Goal: Task Accomplishment & Management: Manage account settings

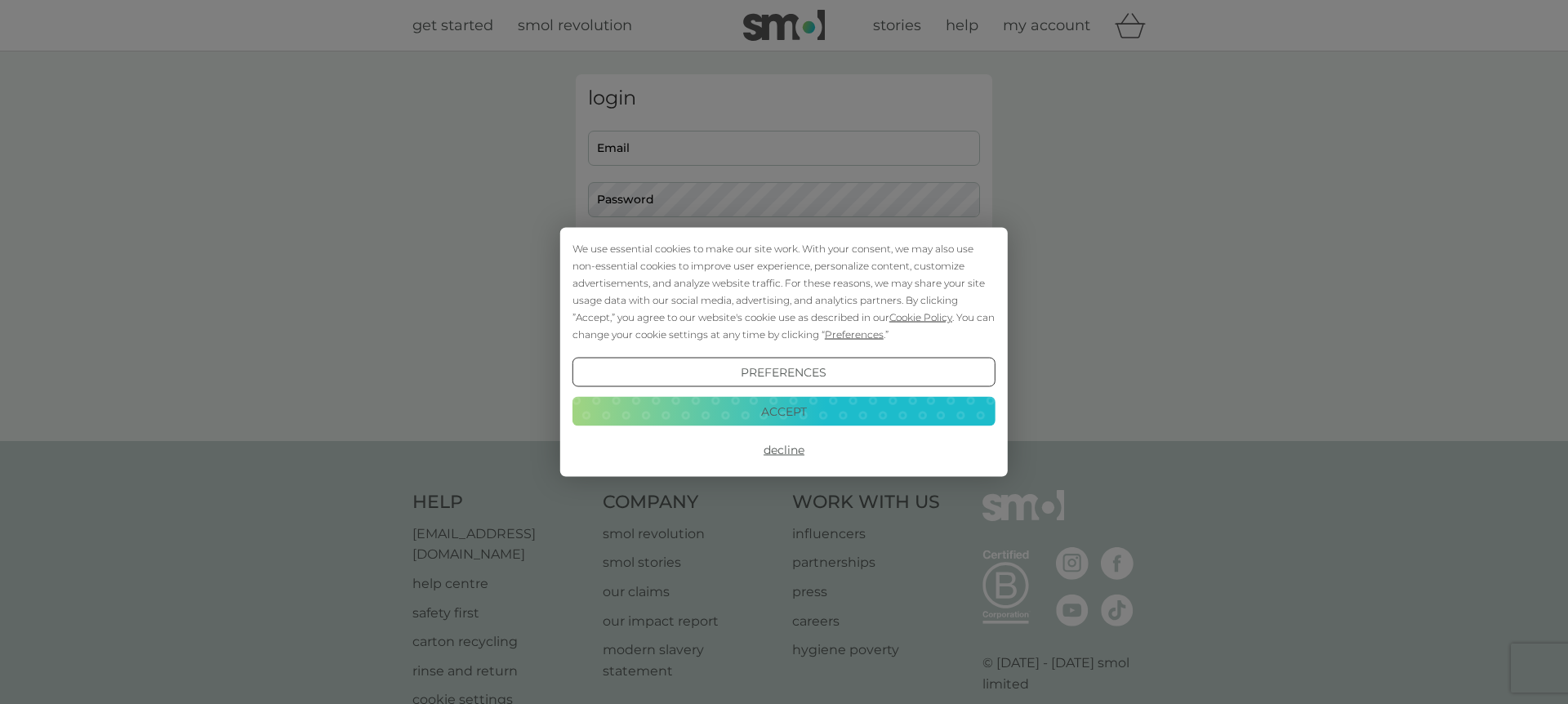
click at [797, 413] on button "Accept" at bounding box center [784, 411] width 423 height 29
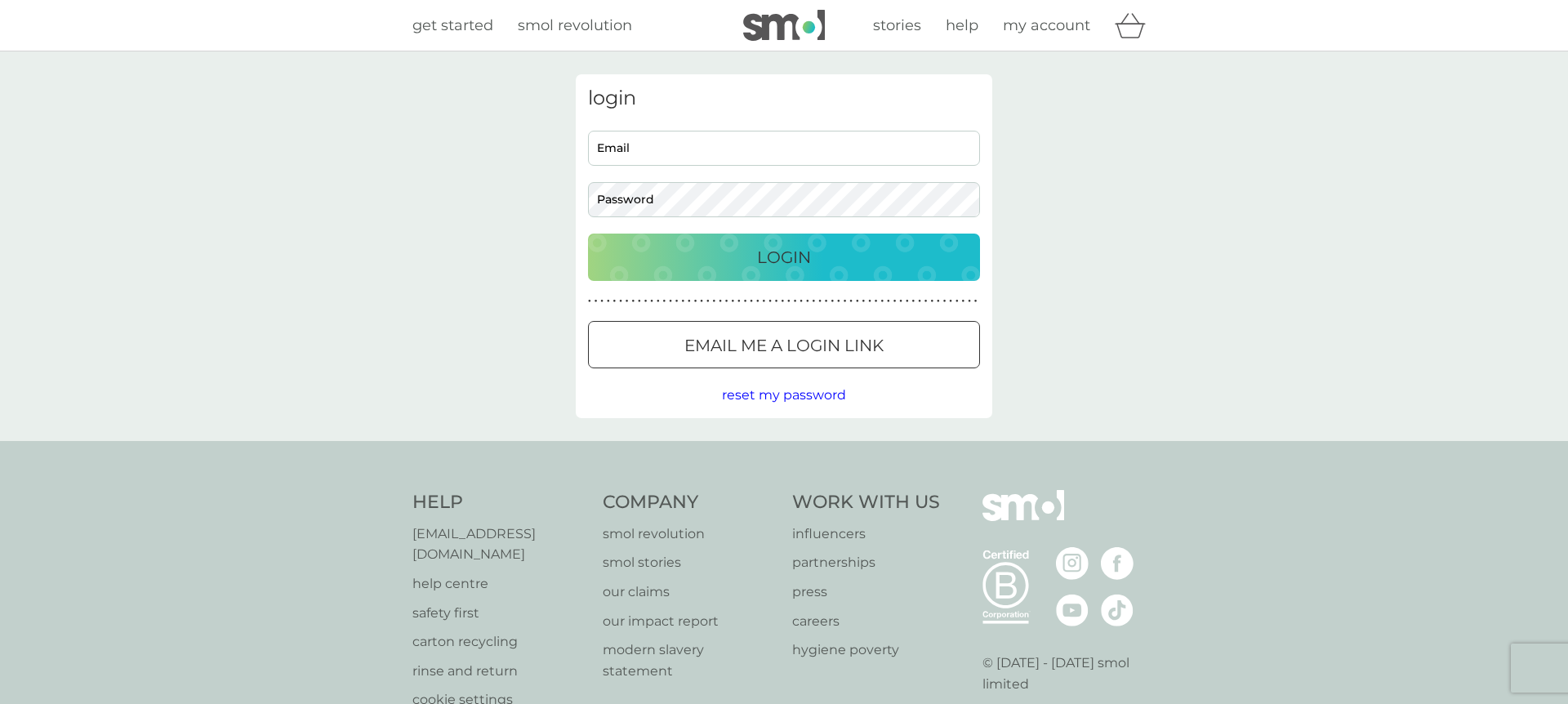
click at [668, 124] on div "login Email Password Login ● ● ● ● ● ● ● ● ● ● ● ● ● ● ● ● ● ● ● ● ● ● ● ● ● ● …" at bounding box center [784, 245] width 416 height 343
click at [681, 160] on input "Email" at bounding box center [784, 147] width 392 height 35
type input "chrisjackson321@gmail.com"
click at [845, 244] on div "Login" at bounding box center [784, 257] width 359 height 26
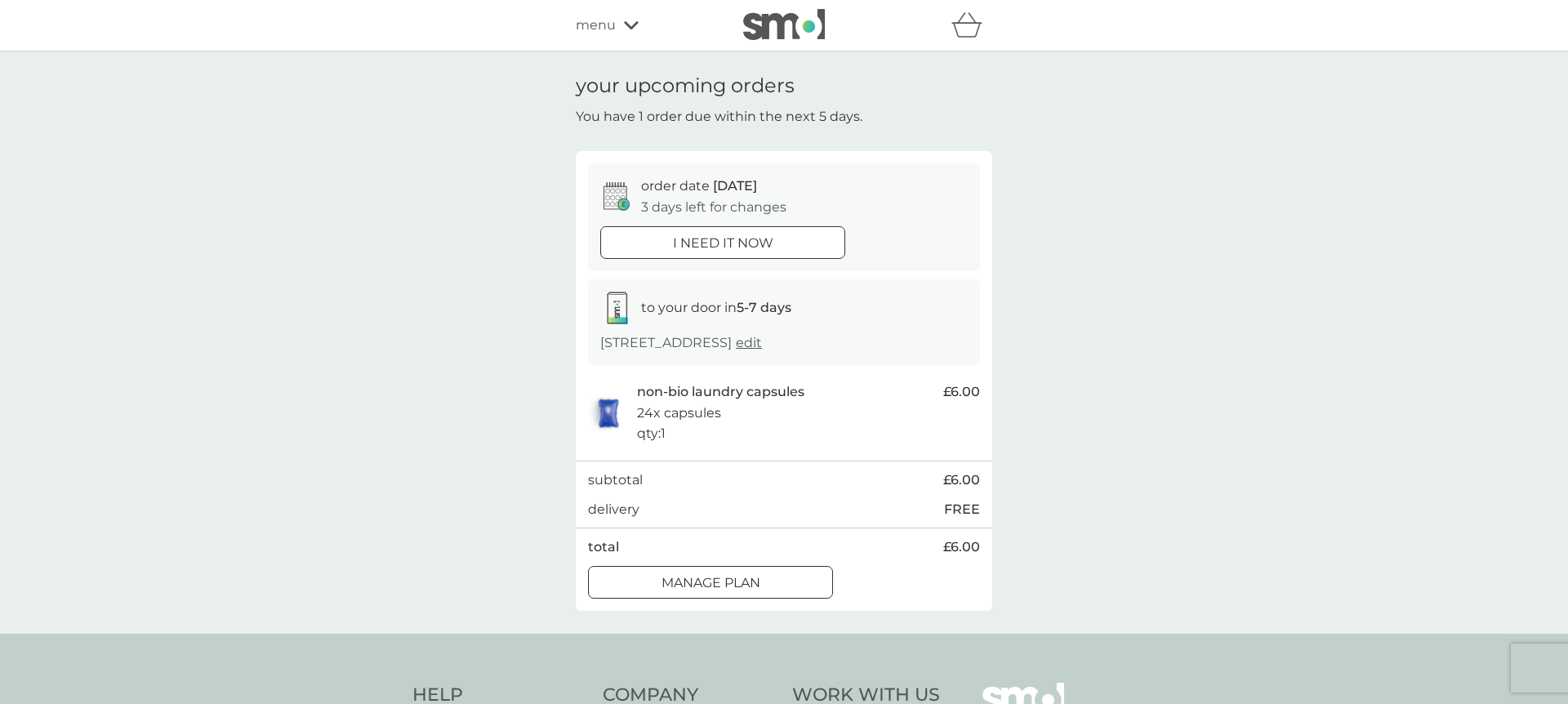
click at [691, 588] on div at bounding box center [710, 582] width 59 height 17
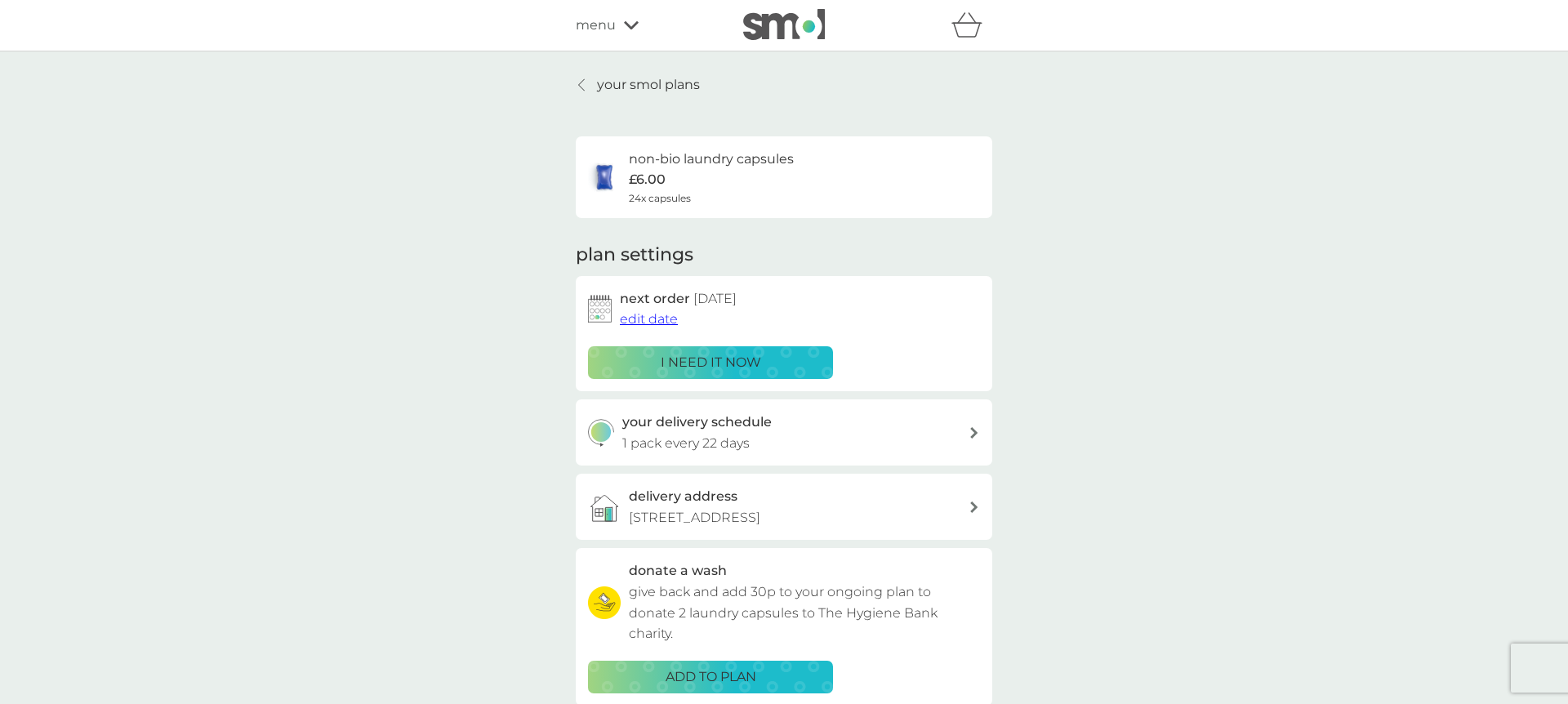
scroll to position [1, 0]
click at [650, 315] on span "edit date" at bounding box center [649, 318] width 58 height 15
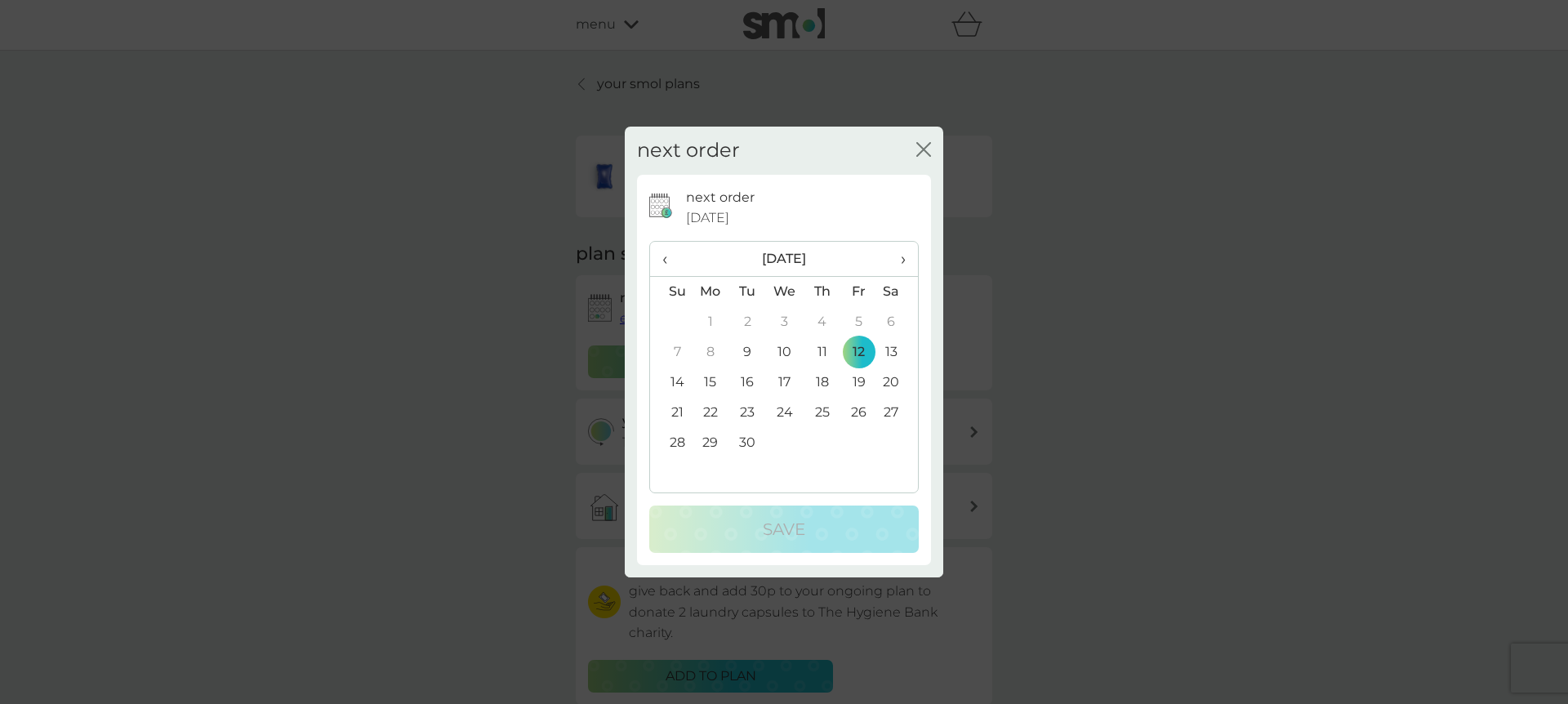
click at [743, 441] on td "30" at bounding box center [747, 442] width 37 height 30
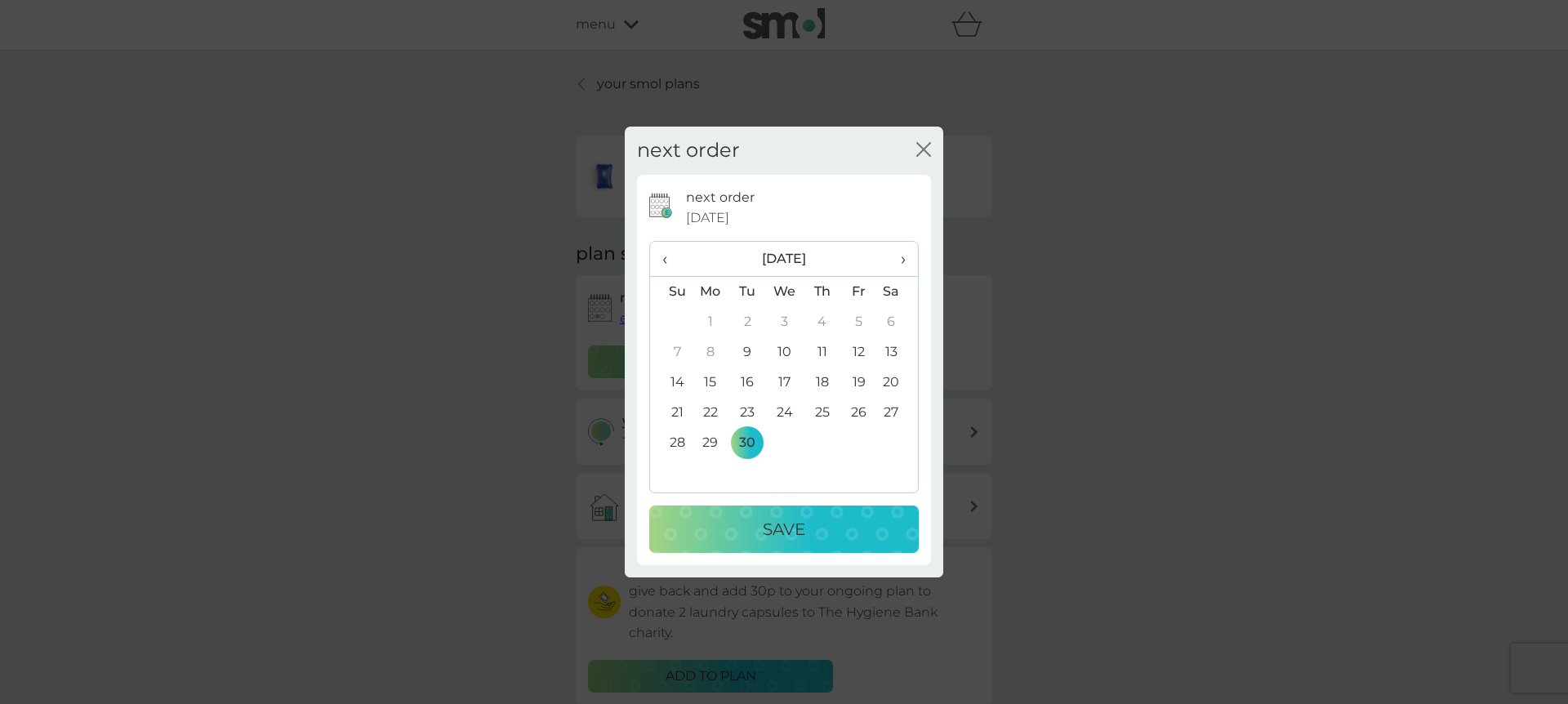
click at [783, 526] on p "Save" at bounding box center [784, 528] width 43 height 26
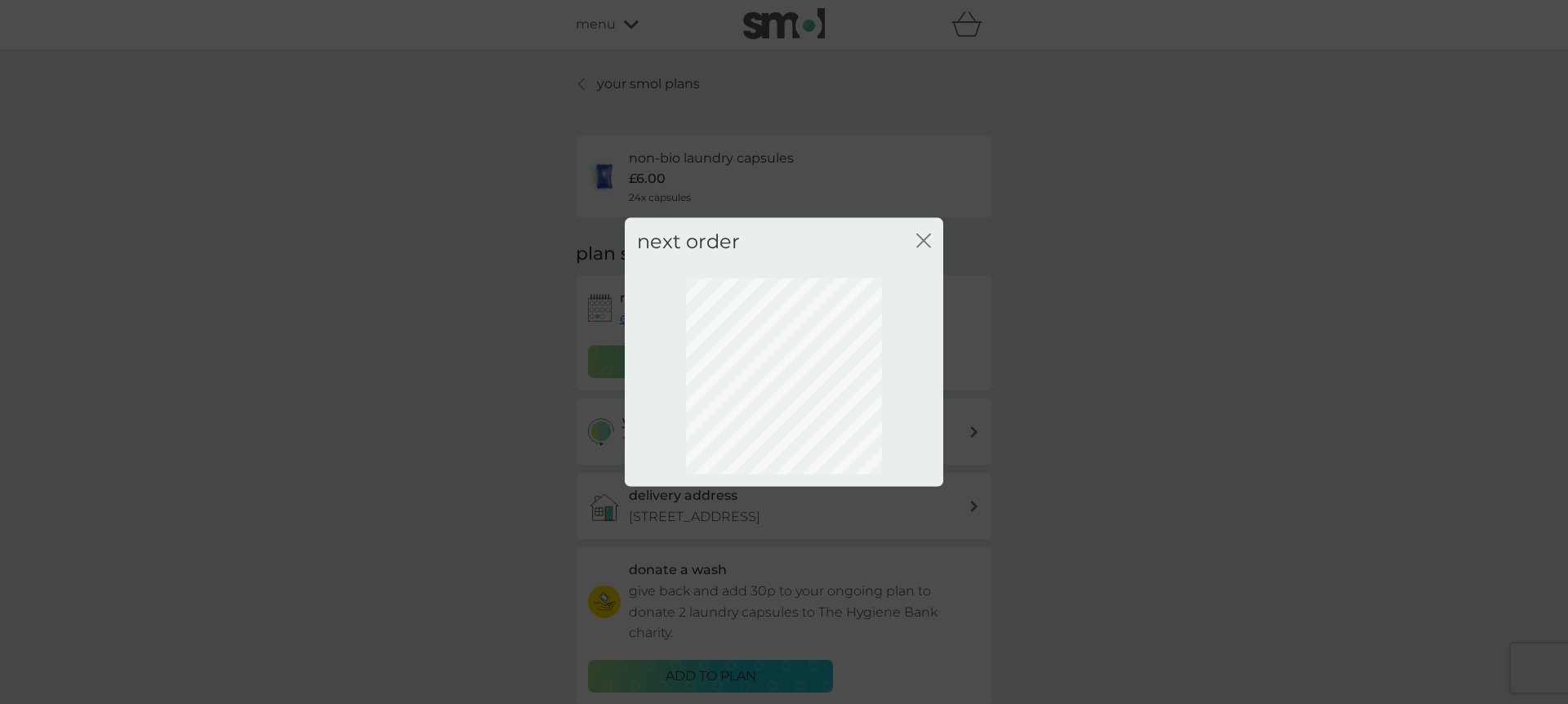
scroll to position [0, 0]
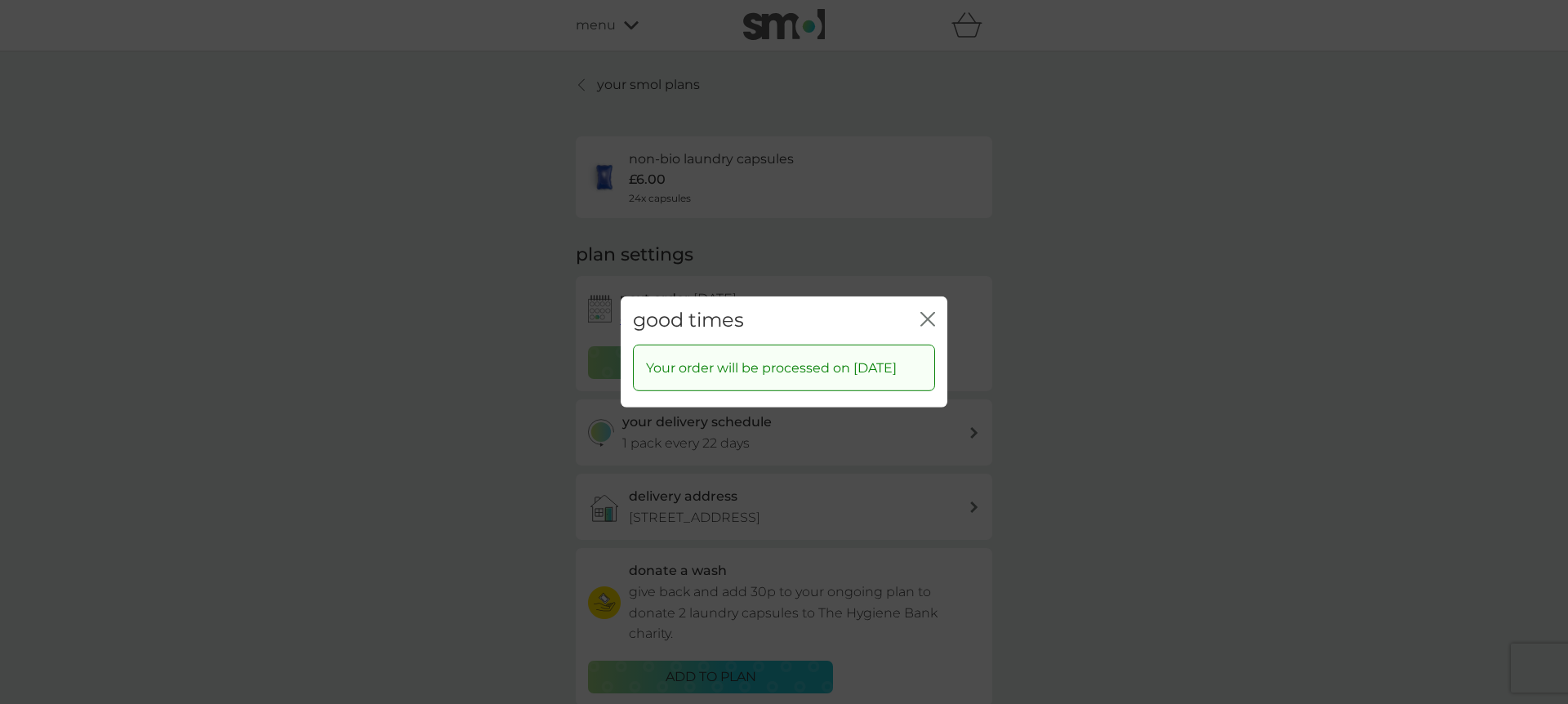
click at [923, 312] on icon "close" at bounding box center [927, 319] width 14 height 14
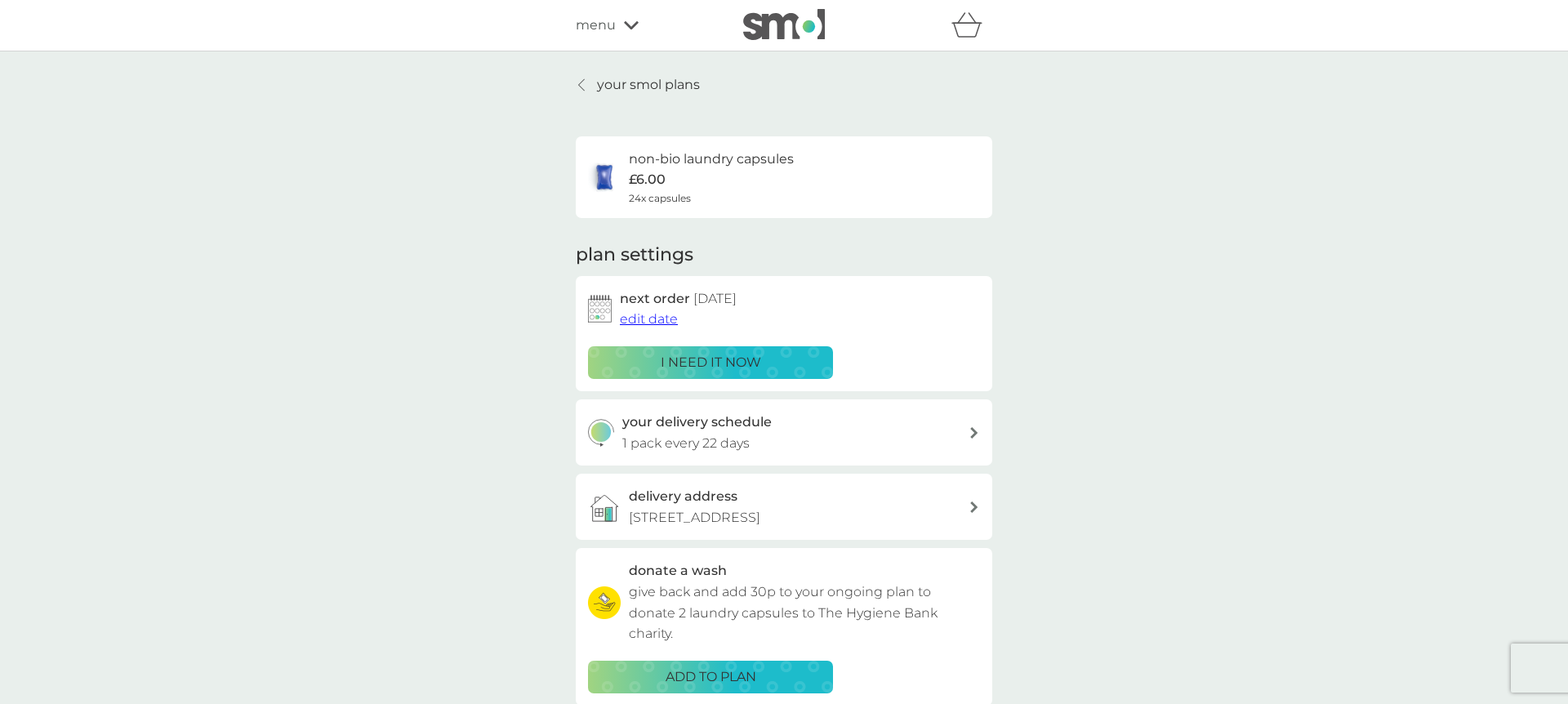
click at [634, 88] on p "your smol plans" at bounding box center [648, 84] width 103 height 21
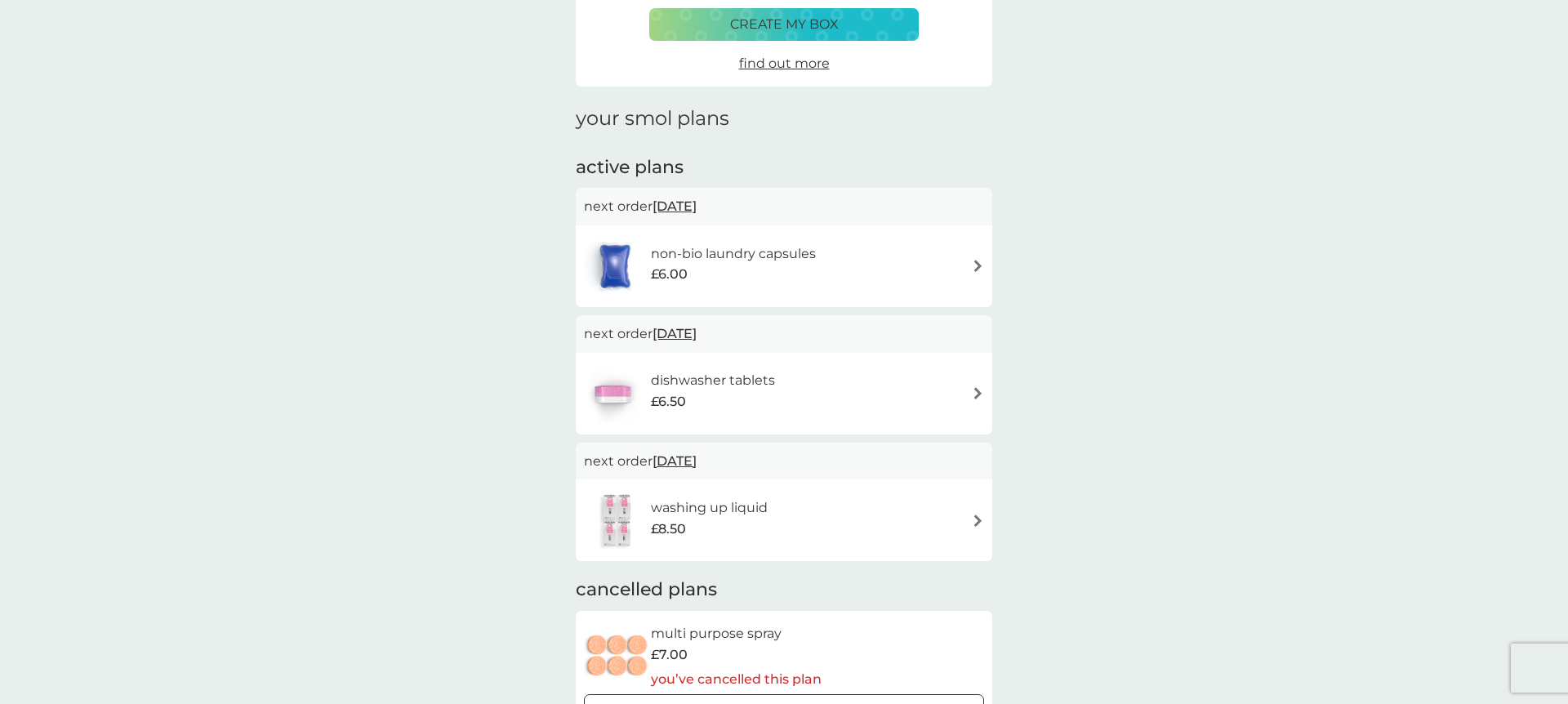
scroll to position [166, 0]
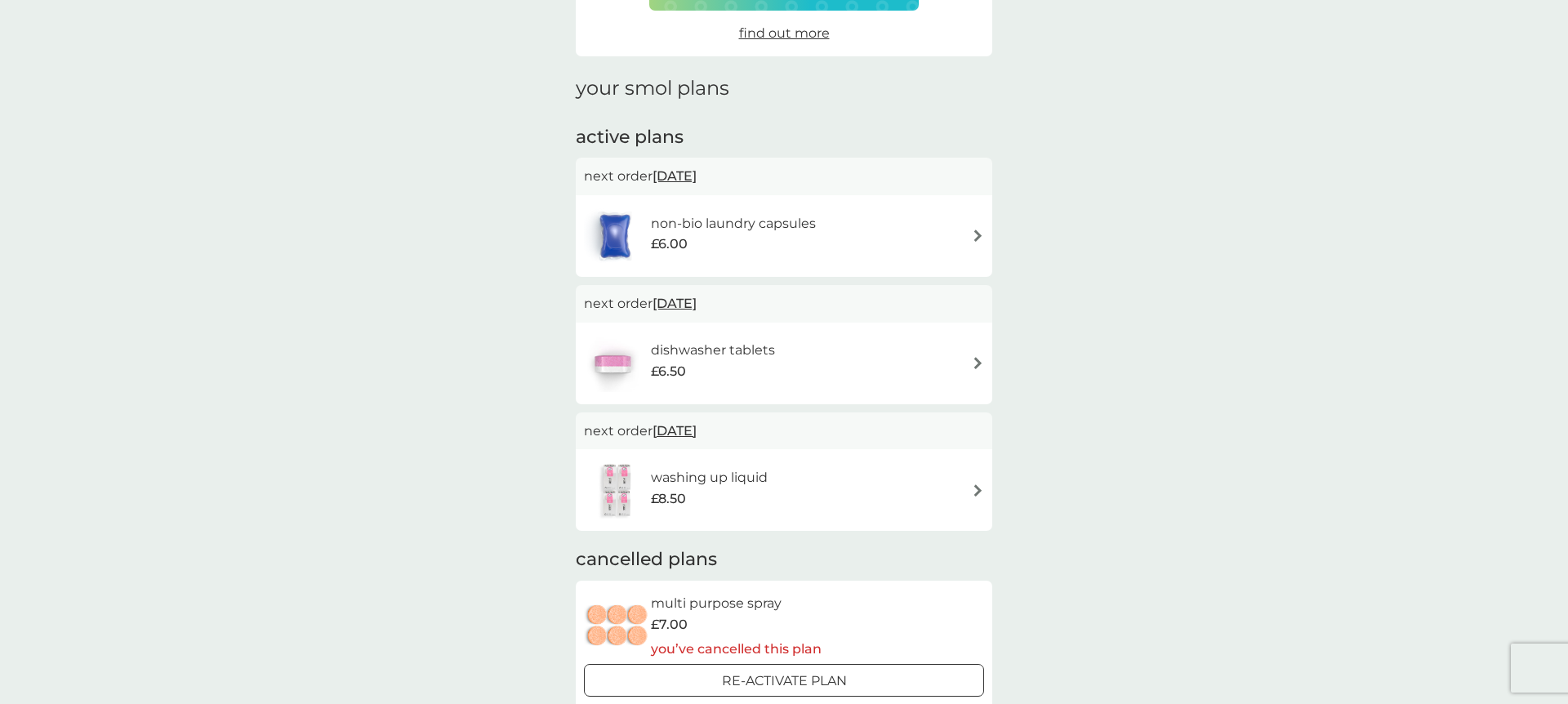
click at [682, 302] on span "[DATE]" at bounding box center [674, 303] width 44 height 32
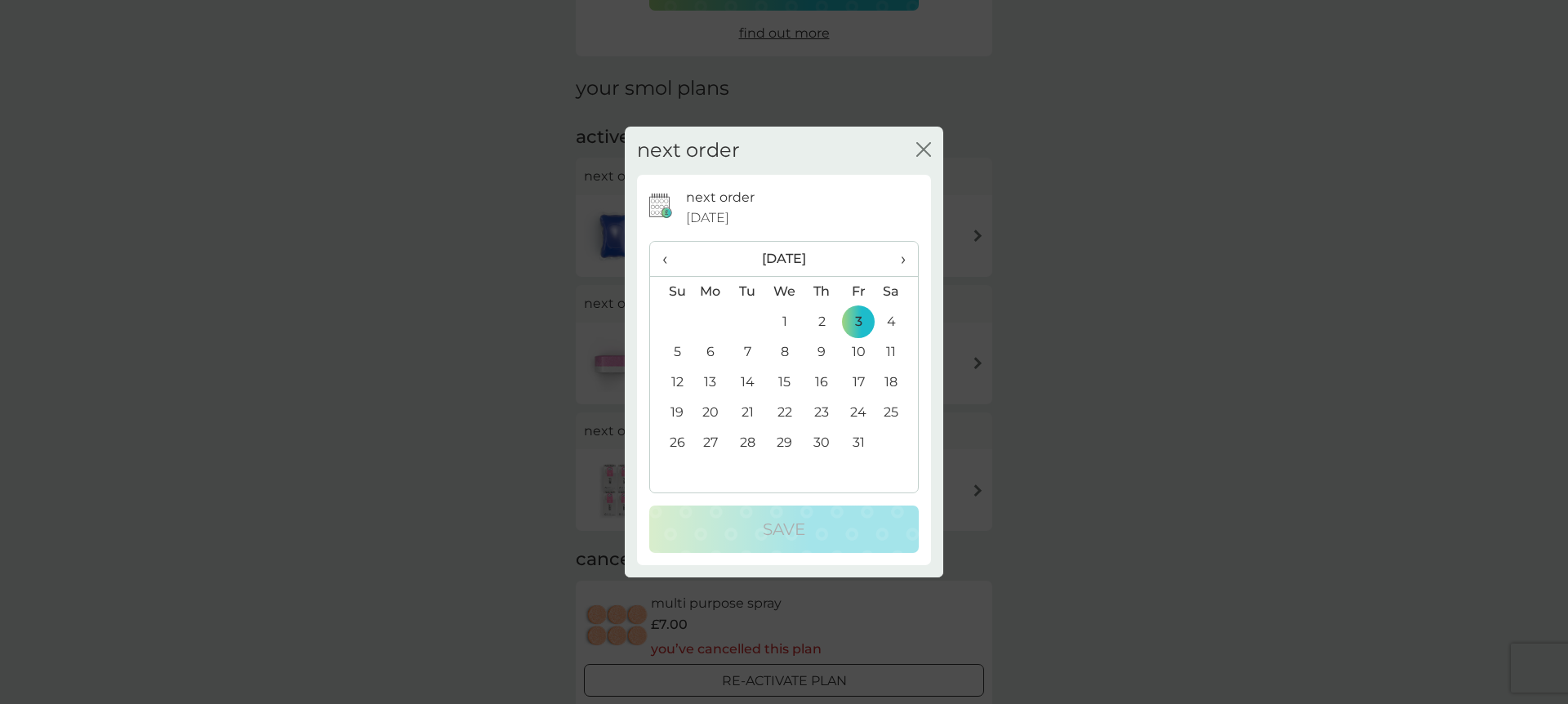
click at [858, 444] on td "31" at bounding box center [859, 442] width 37 height 30
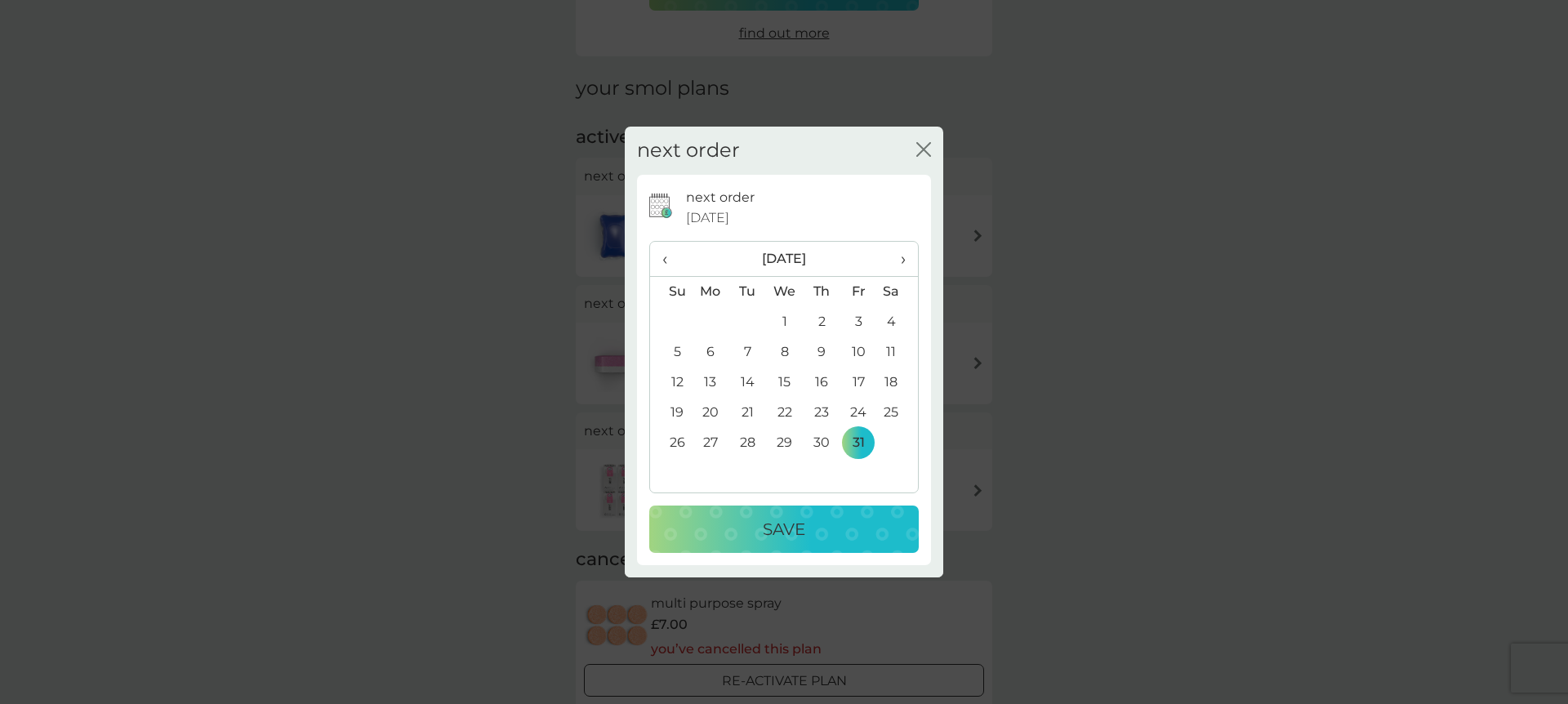
click at [783, 530] on p "Save" at bounding box center [784, 528] width 43 height 26
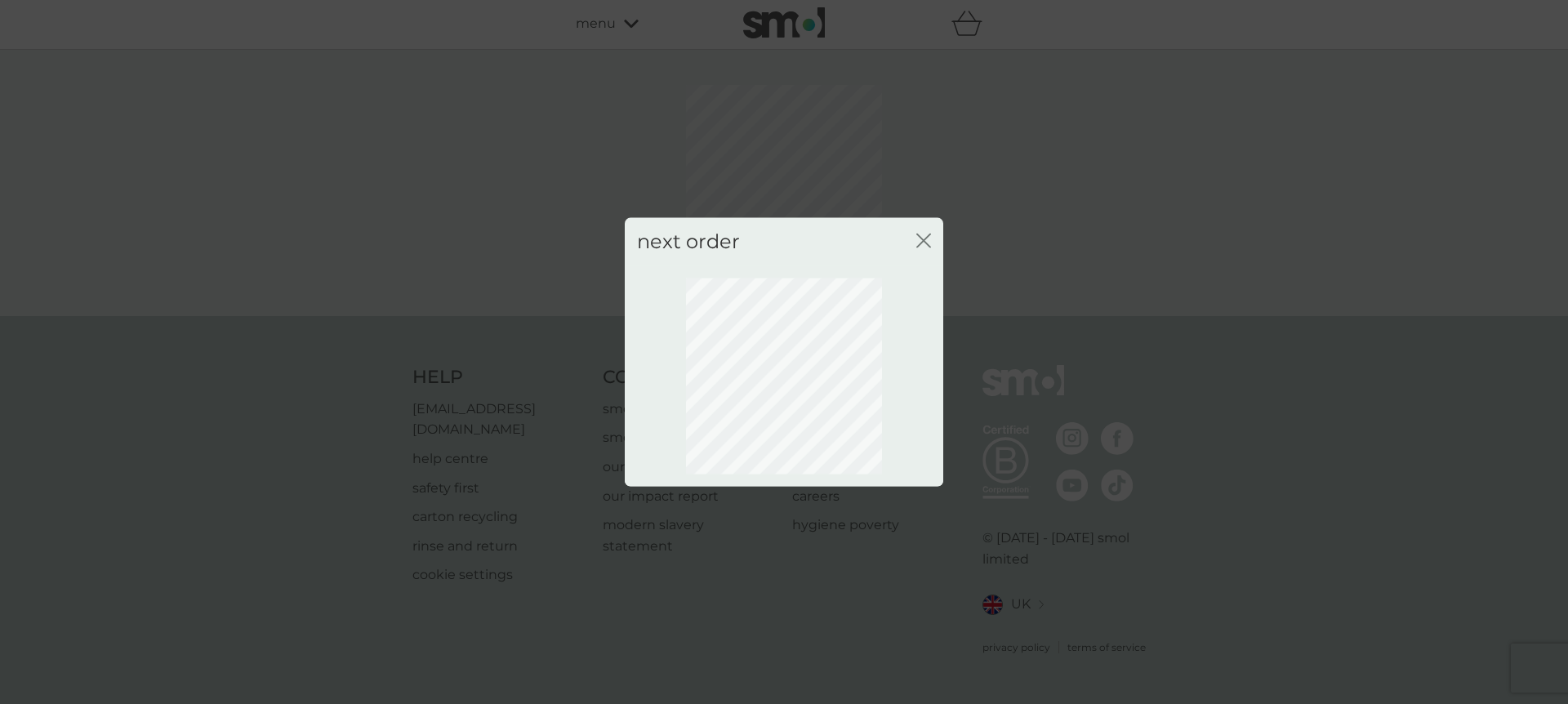
scroll to position [0, 0]
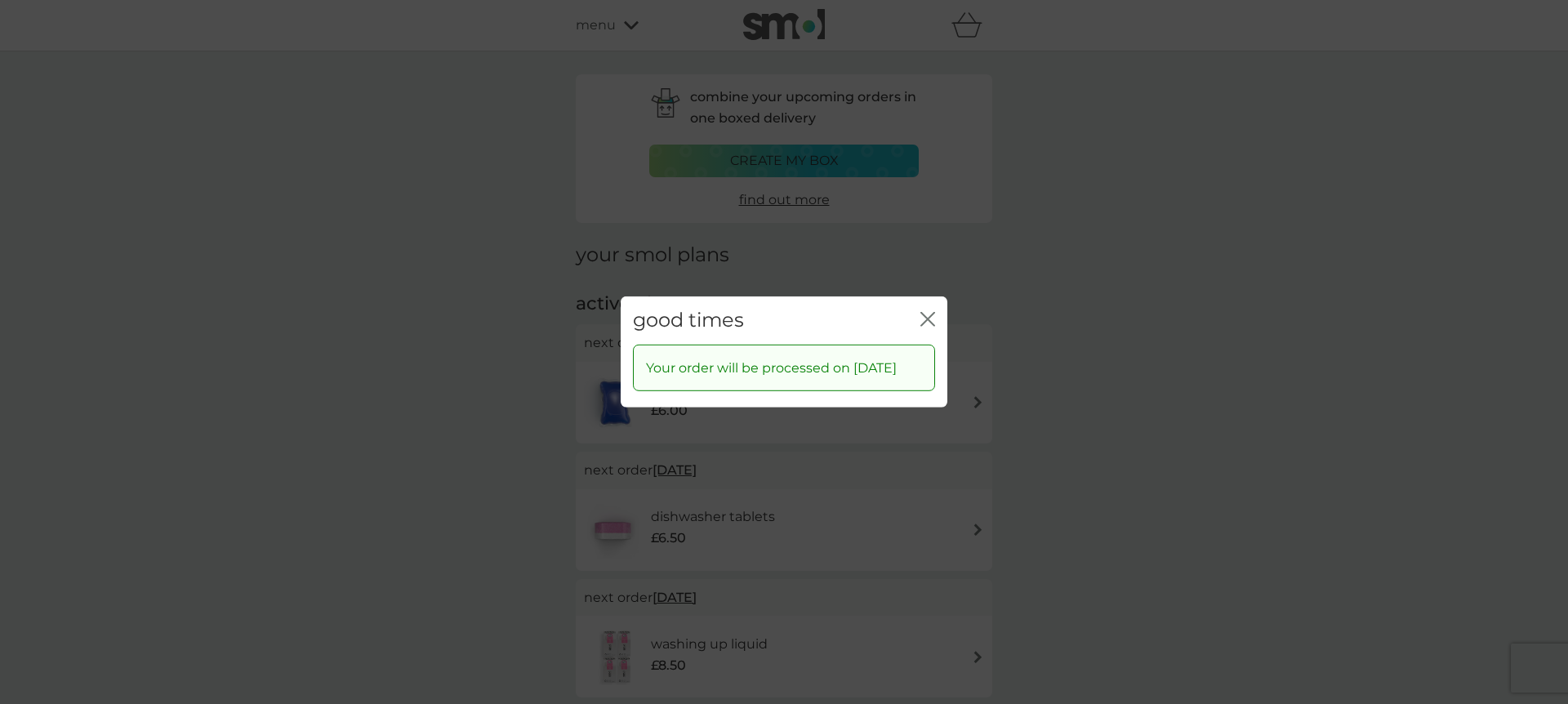
click at [929, 312] on icon "close" at bounding box center [927, 319] width 14 height 14
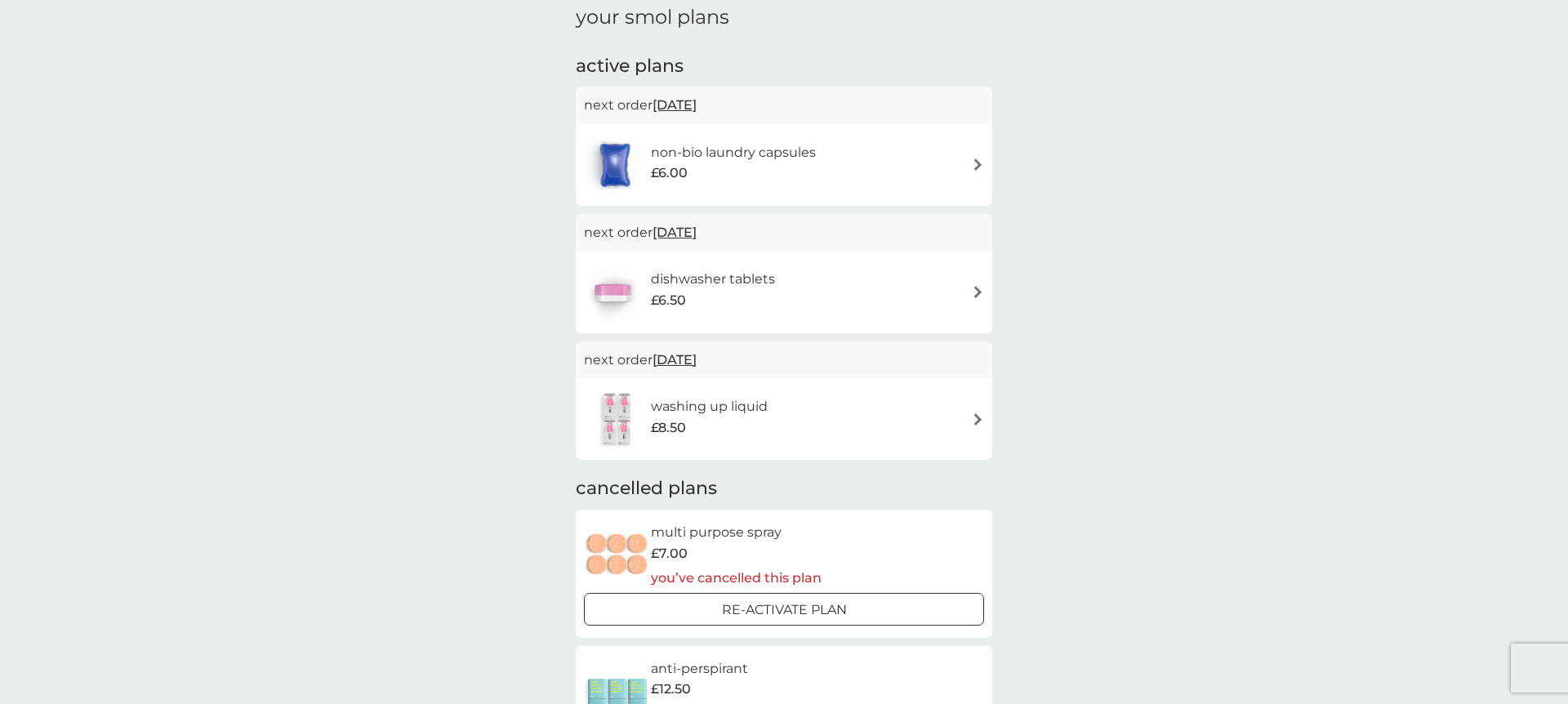
click at [697, 357] on span "[DATE]" at bounding box center [674, 359] width 44 height 32
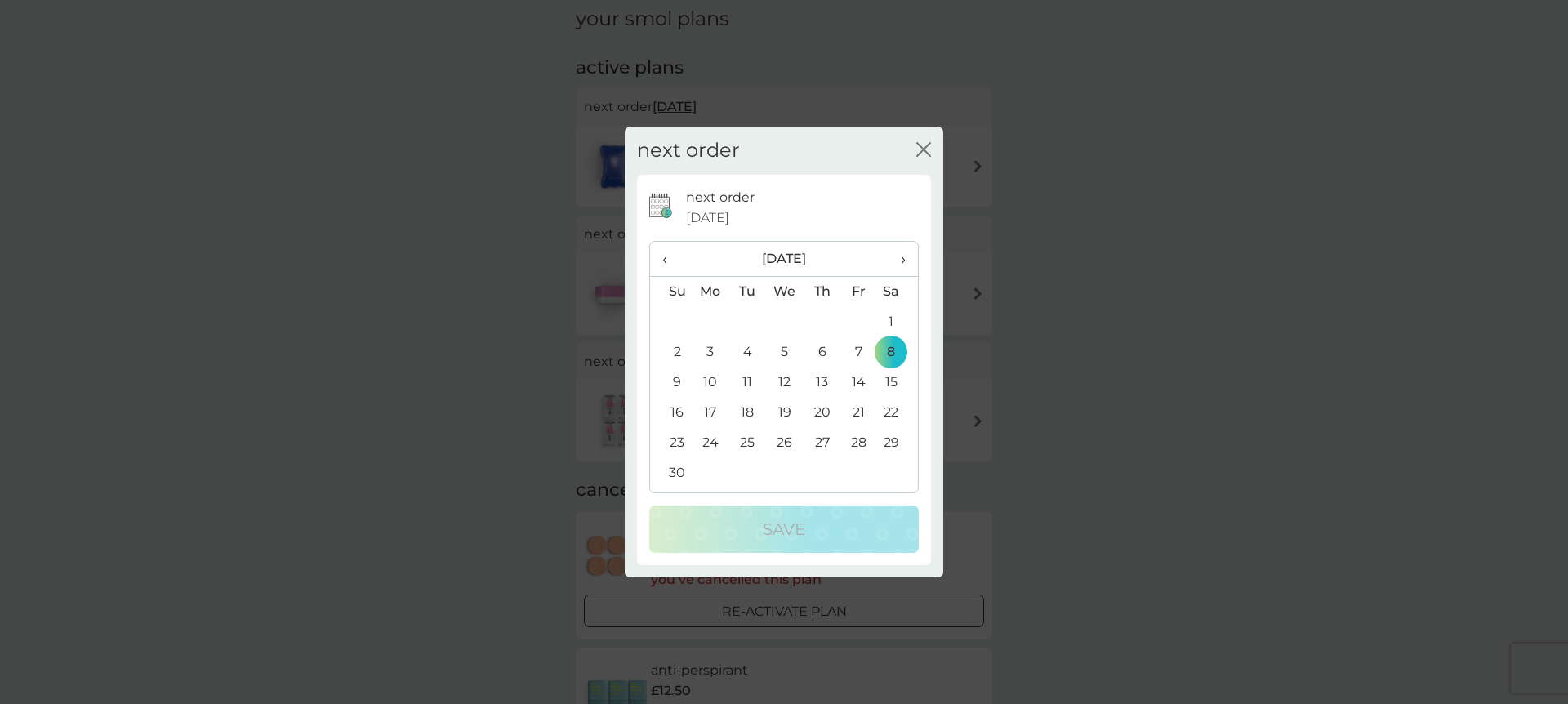
drag, startPoint x: 900, startPoint y: 256, endPoint x: 888, endPoint y: 265, distance: 15.0
click at [900, 256] on span "›" at bounding box center [897, 259] width 16 height 34
click at [787, 446] on td "31" at bounding box center [784, 442] width 38 height 30
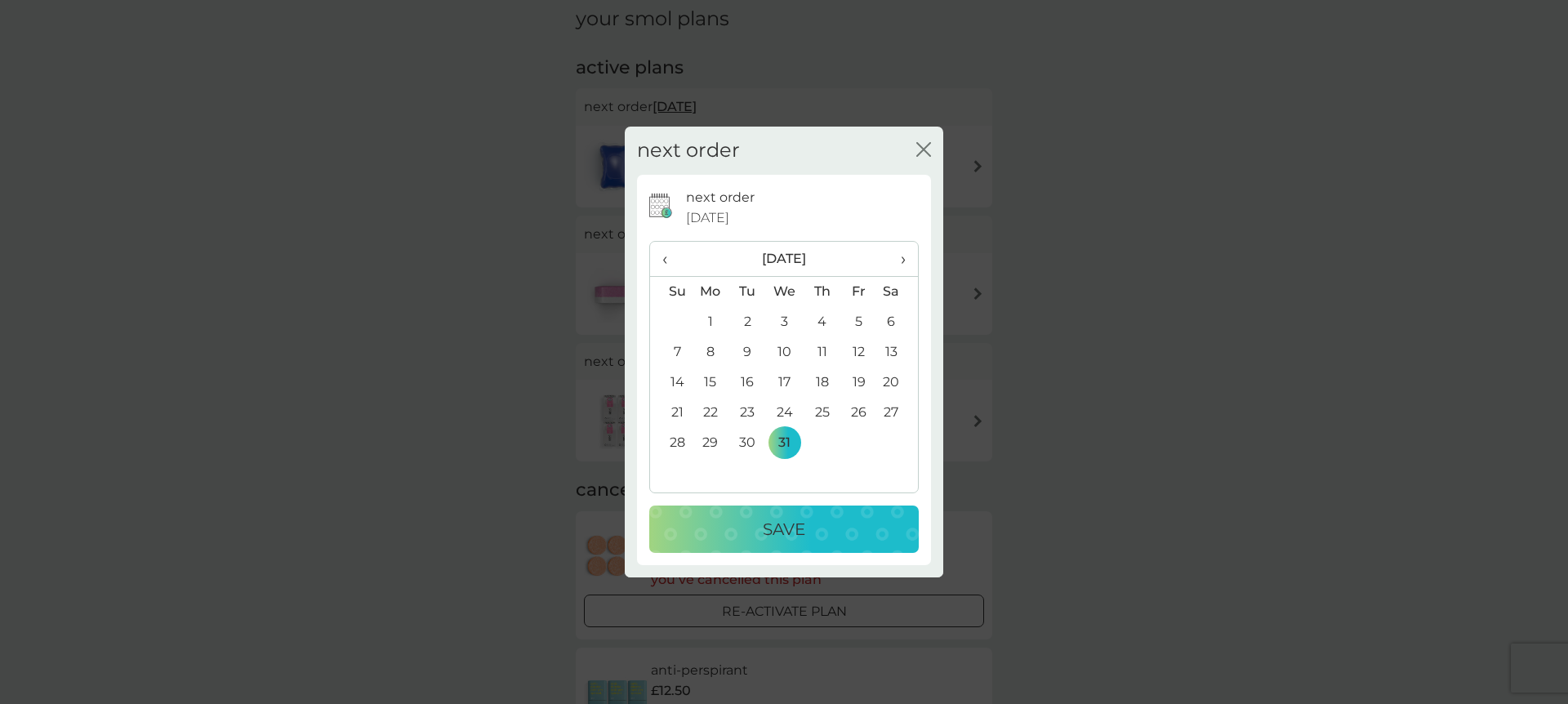
scroll to position [235, 0]
click at [779, 522] on p "Save" at bounding box center [784, 528] width 43 height 26
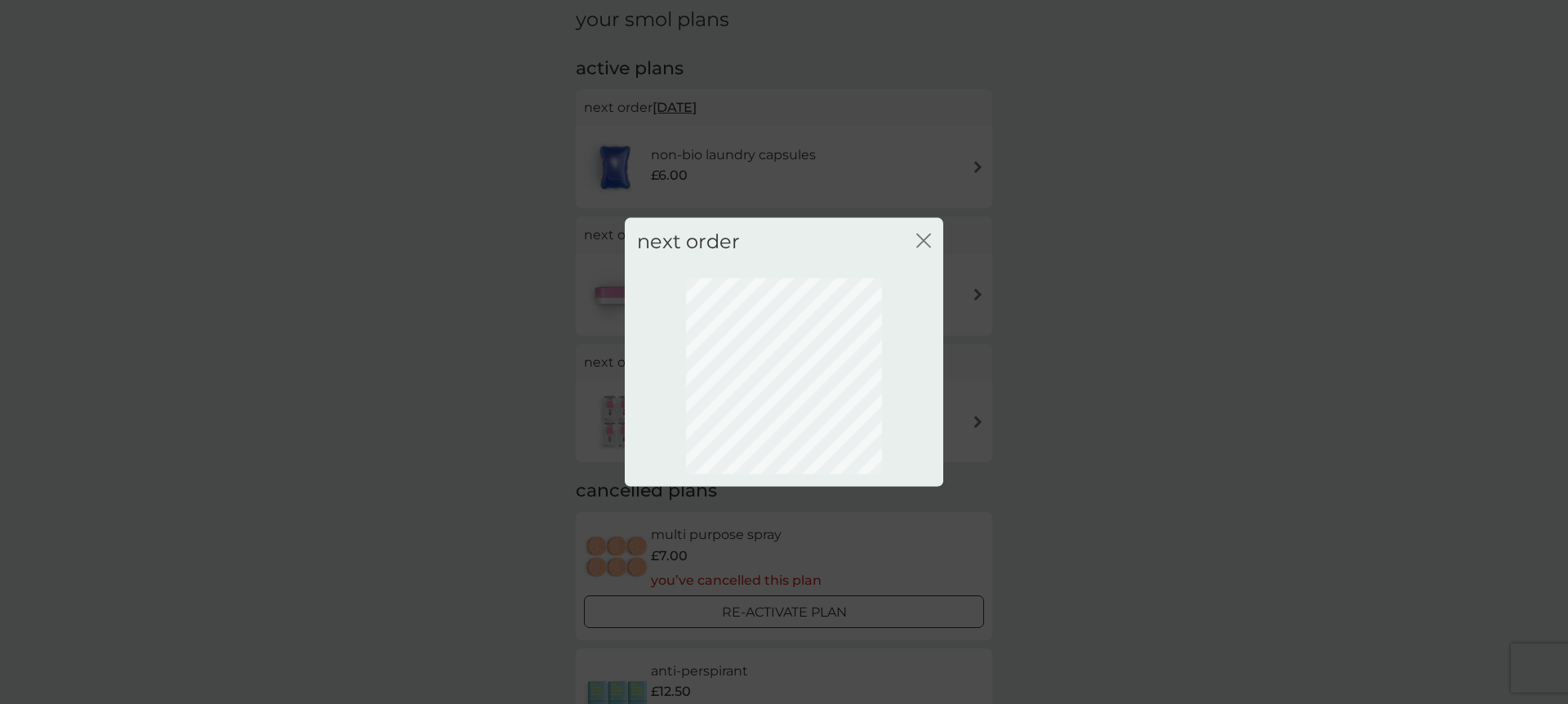
scroll to position [0, 0]
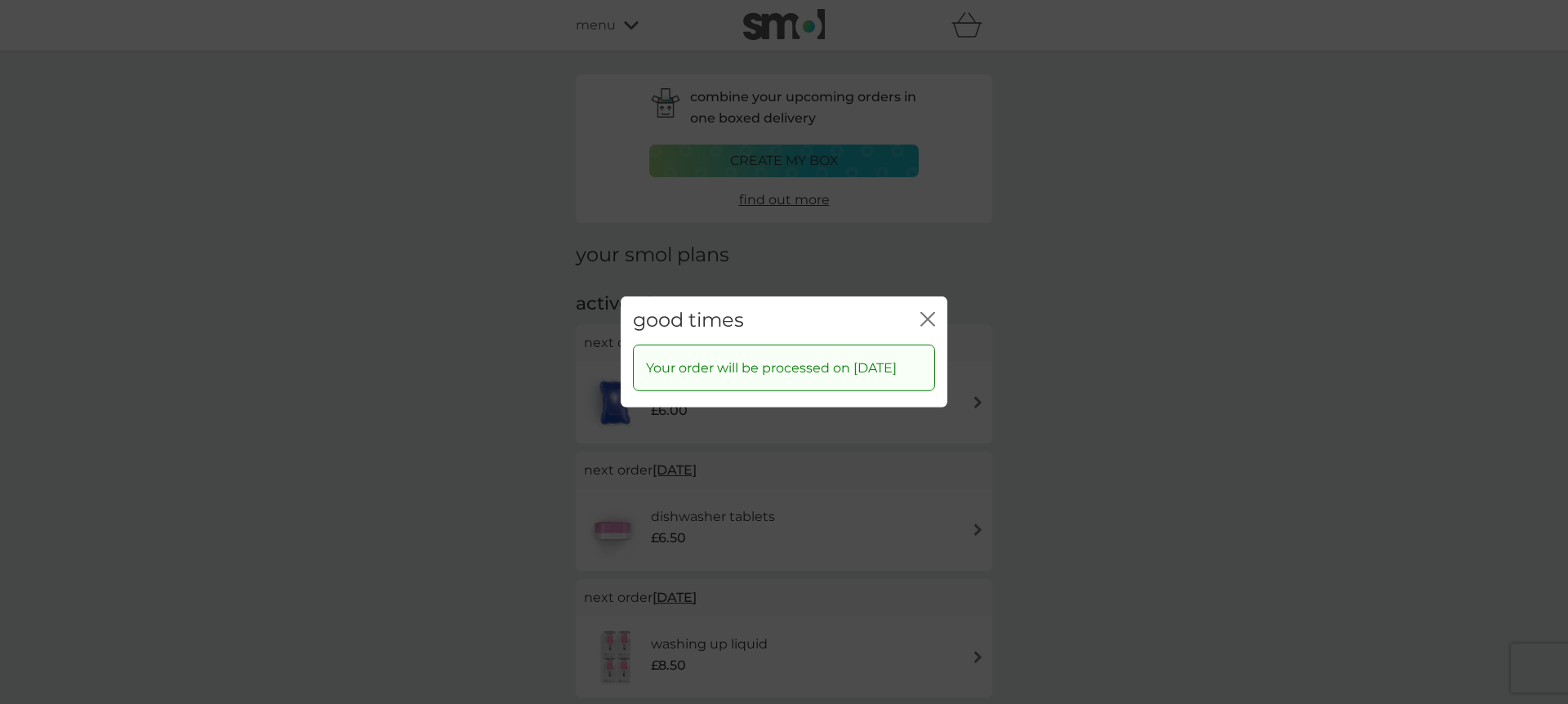
click at [925, 313] on icon "close" at bounding box center [924, 319] width 7 height 13
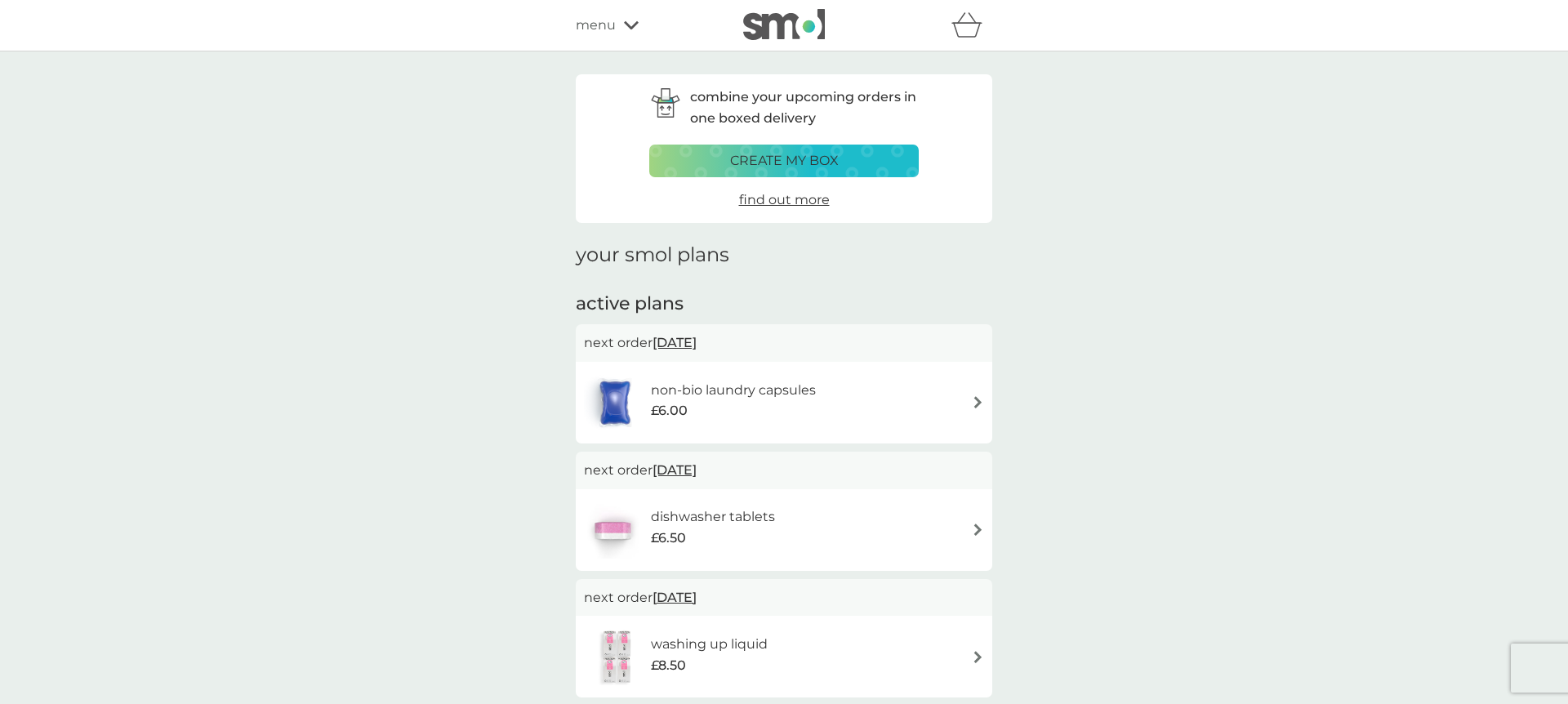
click at [598, 29] on span "menu" at bounding box center [595, 25] width 40 height 21
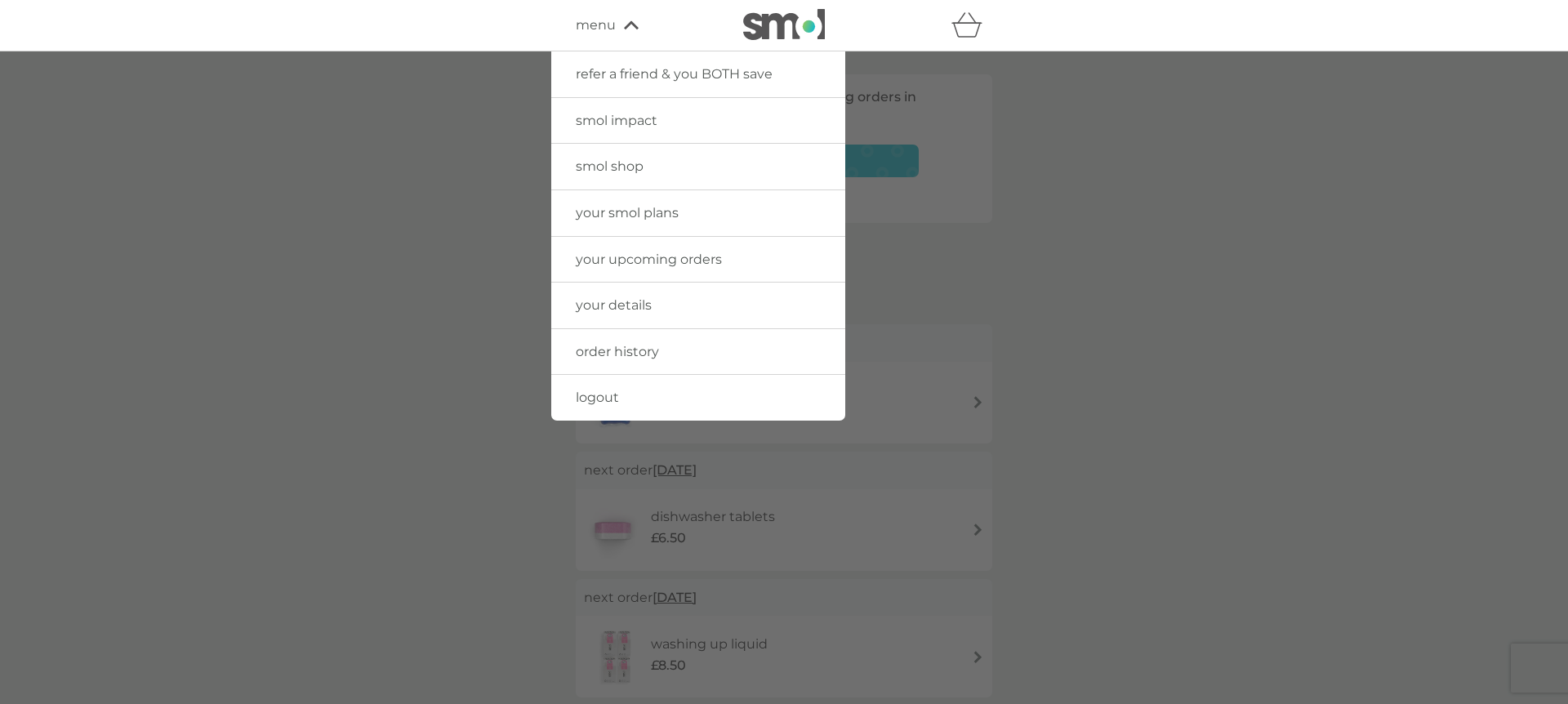
click at [596, 164] on span "smol shop" at bounding box center [609, 166] width 67 height 15
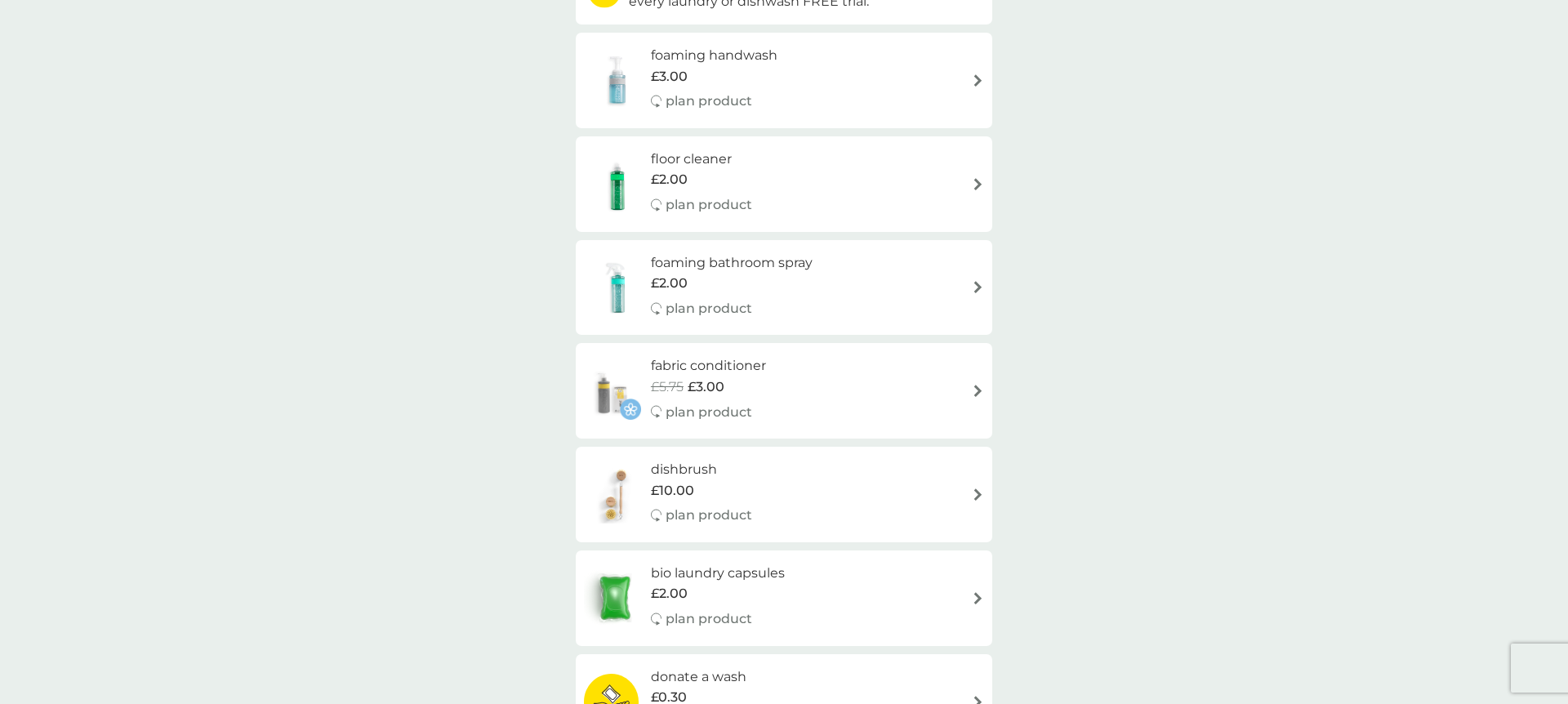
scroll to position [235, 0]
click at [674, 368] on h6 "fabric conditioner" at bounding box center [708, 366] width 115 height 21
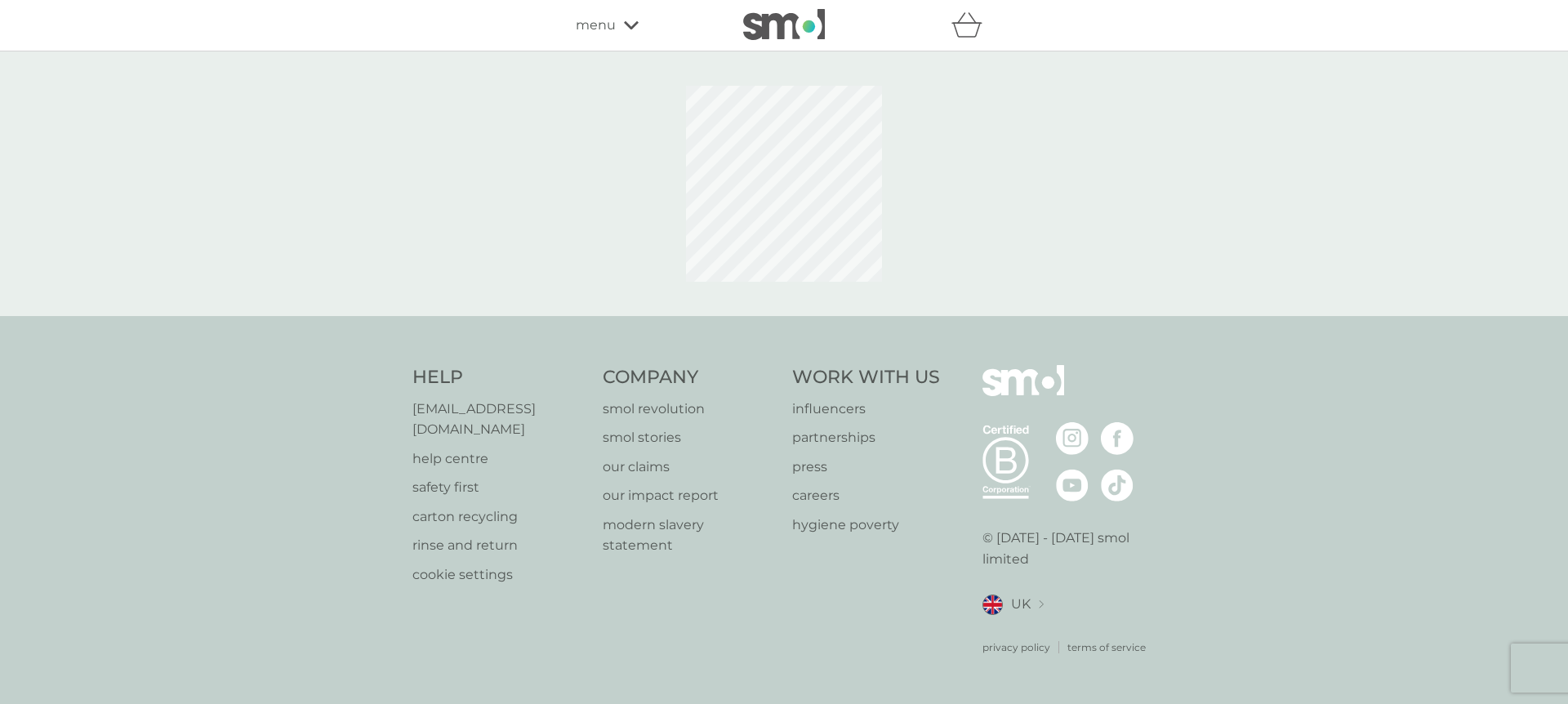
select select "182"
